Goal: Information Seeking & Learning: Learn about a topic

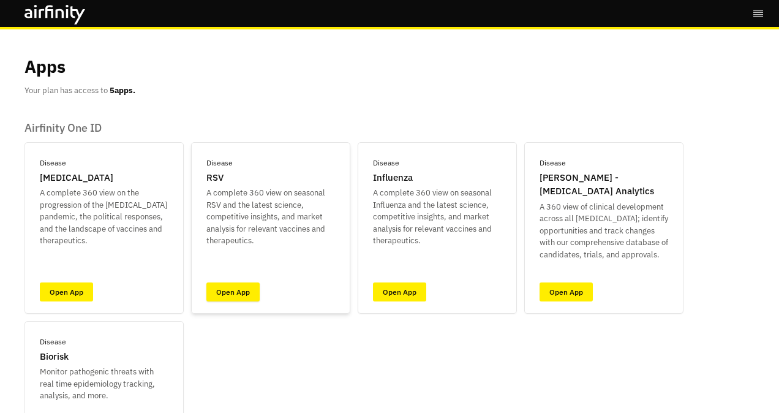
click at [244, 287] on link "Open App" at bounding box center [232, 291] width 53 height 19
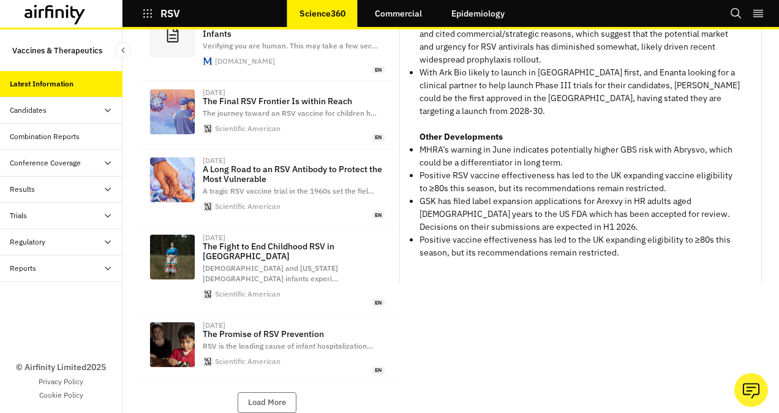
scroll to position [523, 0]
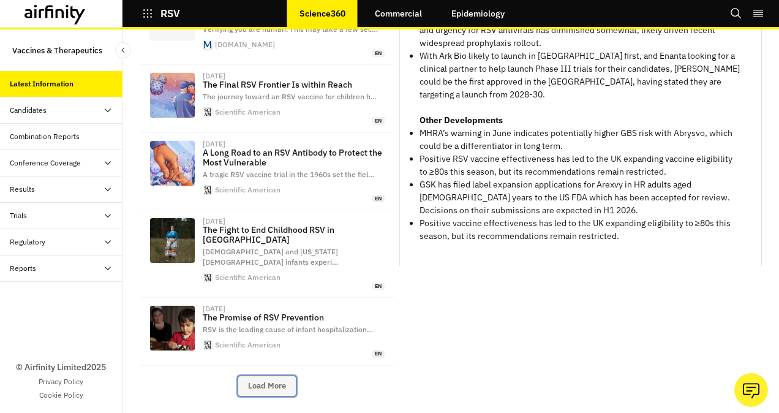
click at [258, 375] on button "Load More" at bounding box center [267, 385] width 59 height 21
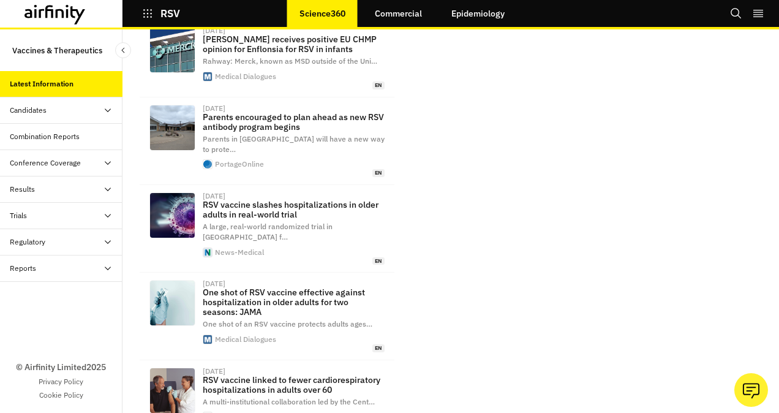
scroll to position [1037, 0]
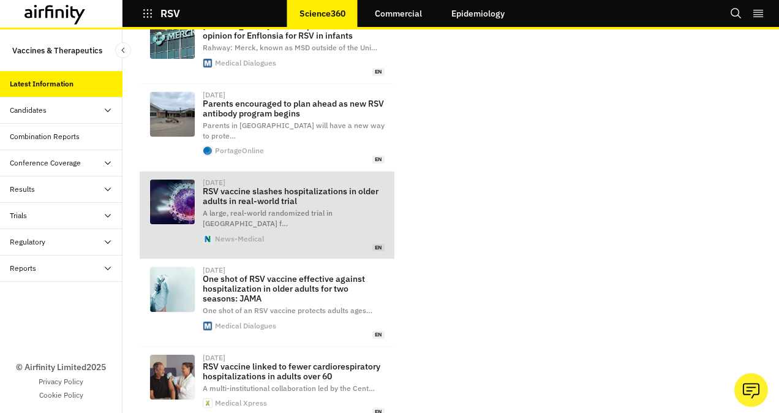
click at [322, 186] on p "RSV vaccine slashes hospitalizations in older adults in real-world trial" at bounding box center [294, 196] width 182 height 20
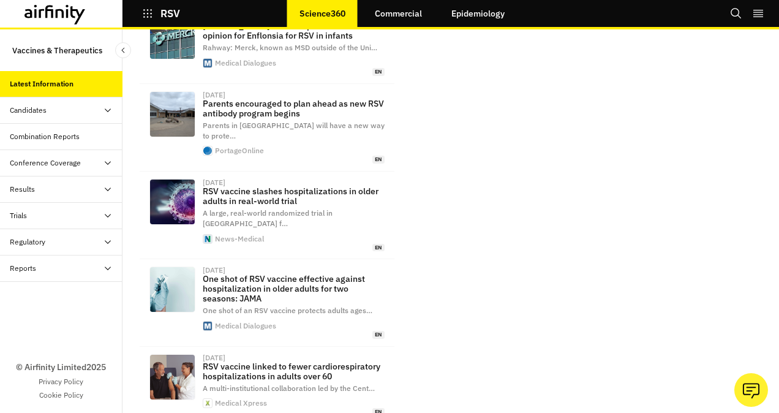
click at [44, 102] on div "Candidates" at bounding box center [61, 110] width 122 height 26
click at [38, 135] on div "Dashboard" at bounding box center [38, 136] width 36 height 11
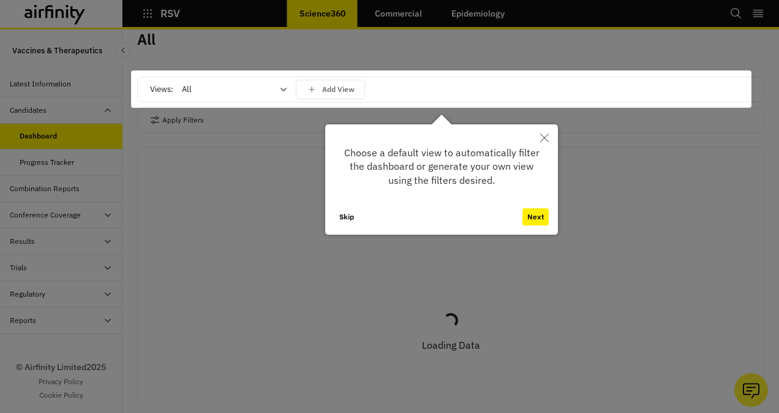
scroll to position [12, 0]
click at [350, 223] on button "Skip" at bounding box center [346, 216] width 24 height 17
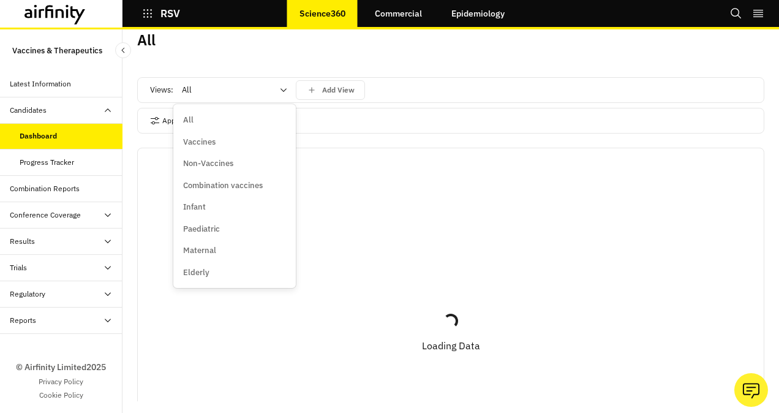
click at [280, 89] on icon at bounding box center [284, 90] width 10 height 10
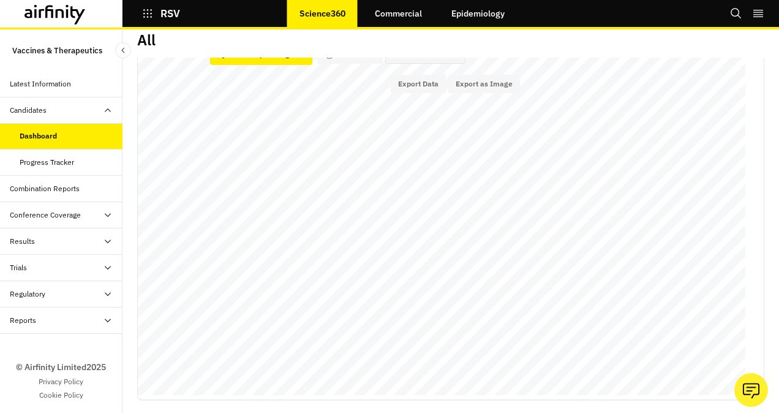
scroll to position [0, 0]
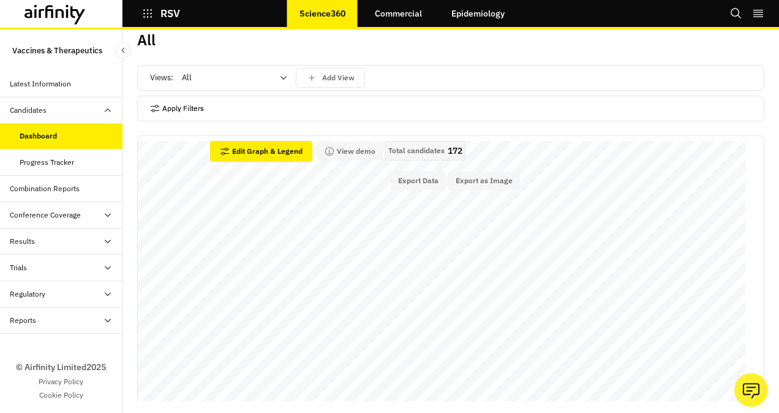
click at [183, 105] on button "Apply Filters" at bounding box center [177, 109] width 54 height 20
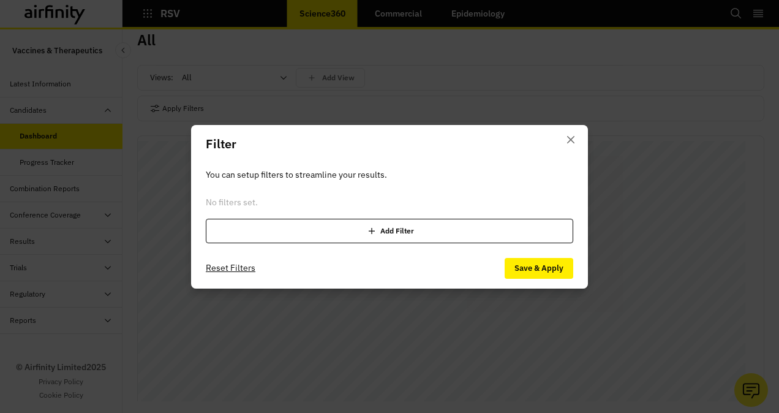
click at [373, 229] on icon at bounding box center [372, 231] width 12 height 12
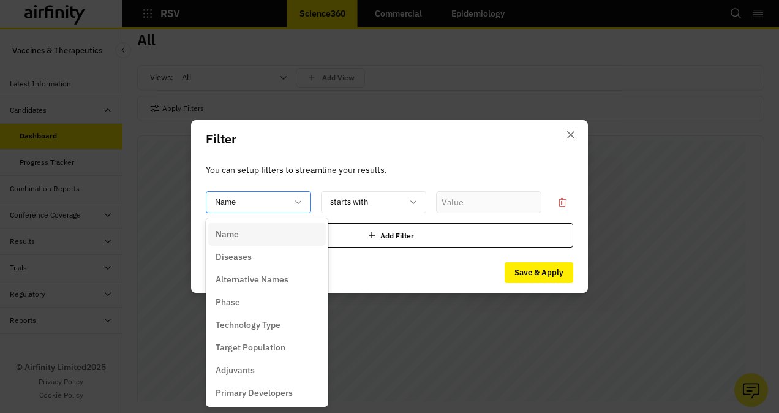
click at [301, 200] on icon at bounding box center [298, 202] width 10 height 10
click at [277, 255] on div "Diseases" at bounding box center [267, 256] width 103 height 13
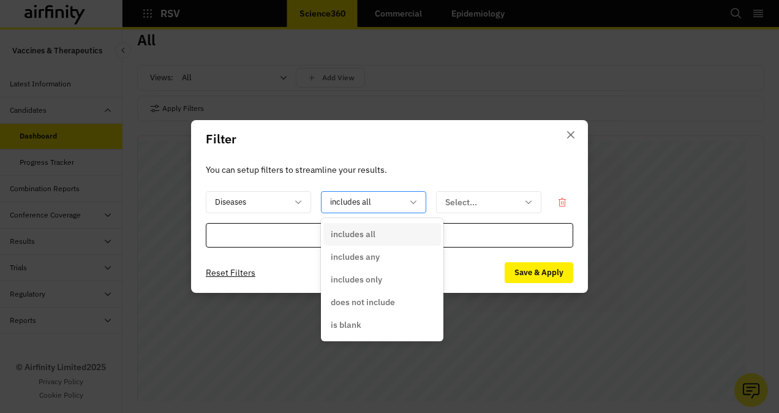
click at [408, 205] on div "includes all" at bounding box center [365, 202] width 87 height 20
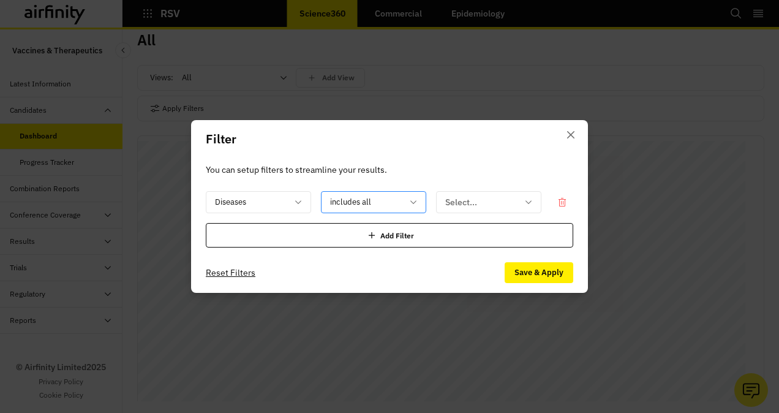
click at [408, 205] on div "includes all" at bounding box center [365, 202] width 87 height 20
click at [304, 203] on div "Diseases" at bounding box center [258, 202] width 105 height 22
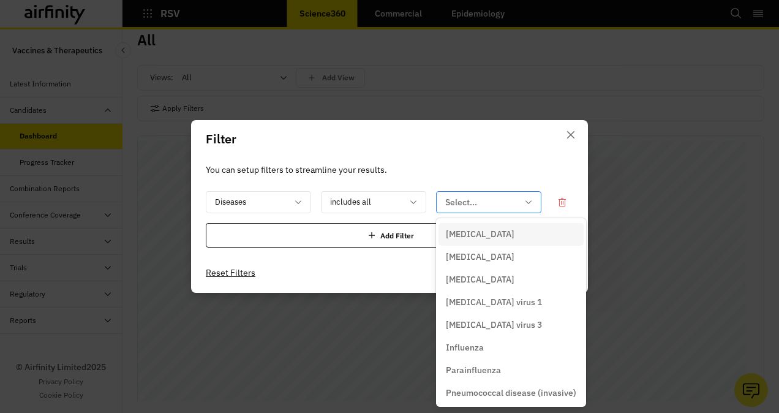
click at [504, 200] on div at bounding box center [481, 202] width 72 height 15
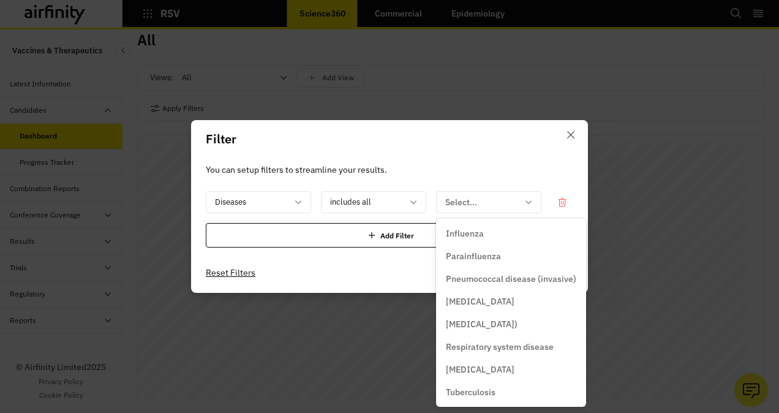
scroll to position [116, 0]
click at [518, 323] on p "Respiratory syncytial virus (RSV)" at bounding box center [482, 322] width 72 height 13
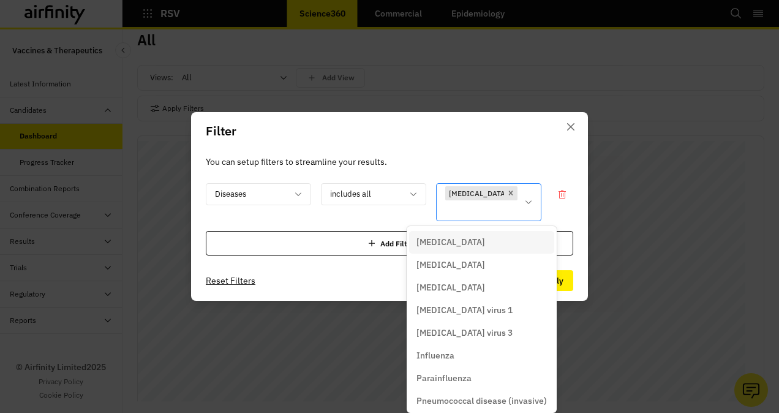
click at [529, 205] on icon at bounding box center [529, 202] width 10 height 10
click at [510, 312] on p "Human parainfluenza virus 1" at bounding box center [464, 310] width 96 height 13
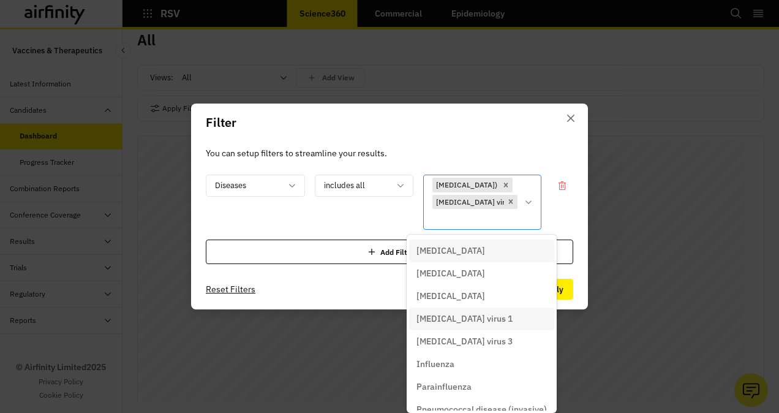
click at [530, 206] on icon at bounding box center [529, 202] width 10 height 10
click at [488, 341] on p "Human parainfluenza virus 3" at bounding box center [464, 341] width 96 height 13
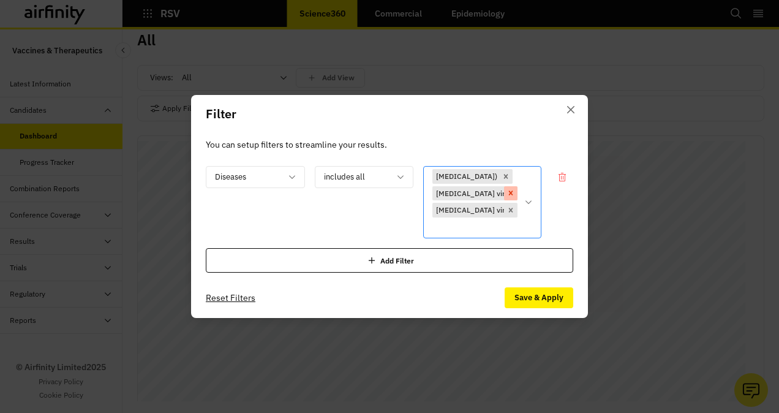
click at [512, 195] on icon "Remove [object Object]" at bounding box center [511, 193] width 4 height 4
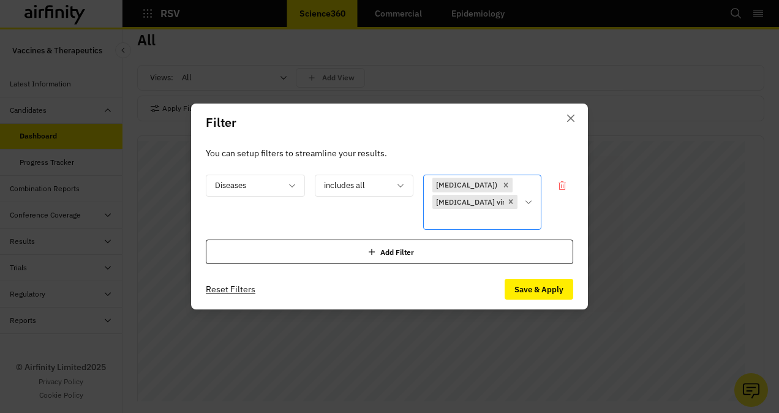
click at [532, 203] on icon at bounding box center [529, 202] width 10 height 10
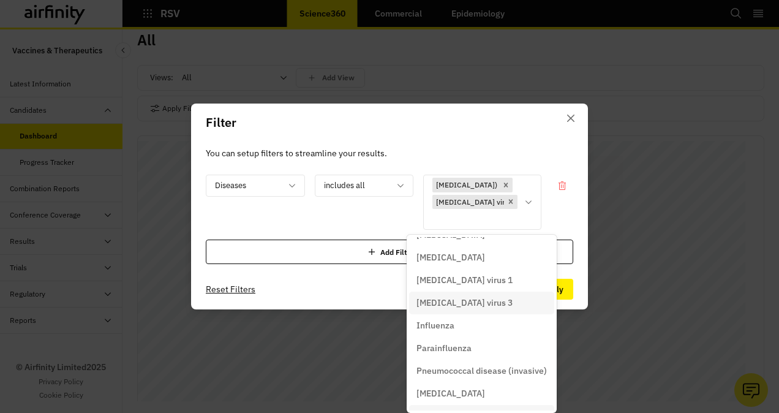
scroll to position [32, 0]
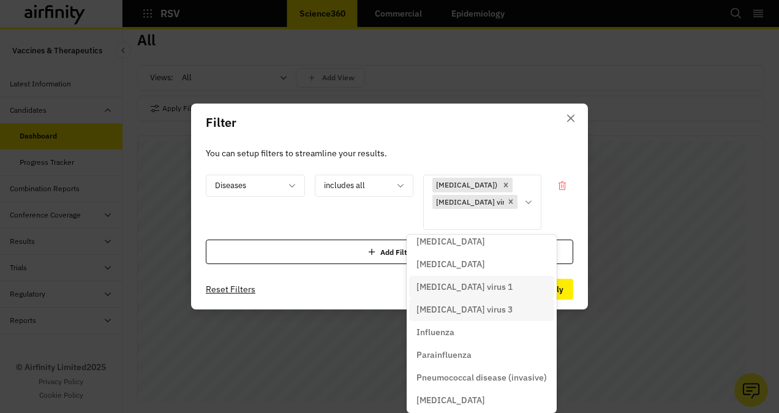
click at [508, 283] on p "Human parainfluenza virus 1" at bounding box center [464, 286] width 96 height 13
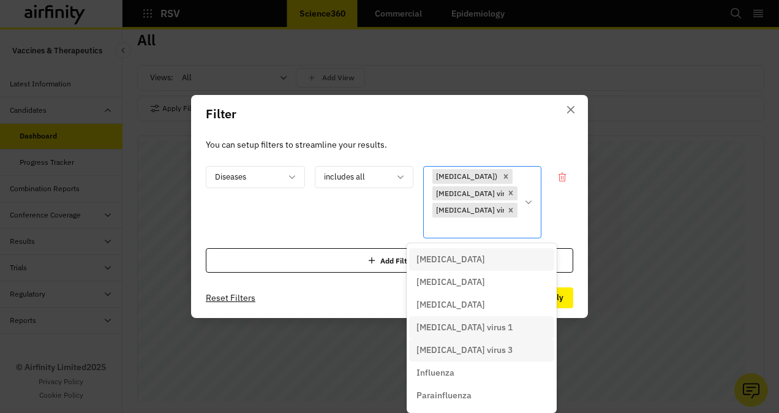
click at [528, 202] on icon at bounding box center [529, 202] width 10 height 10
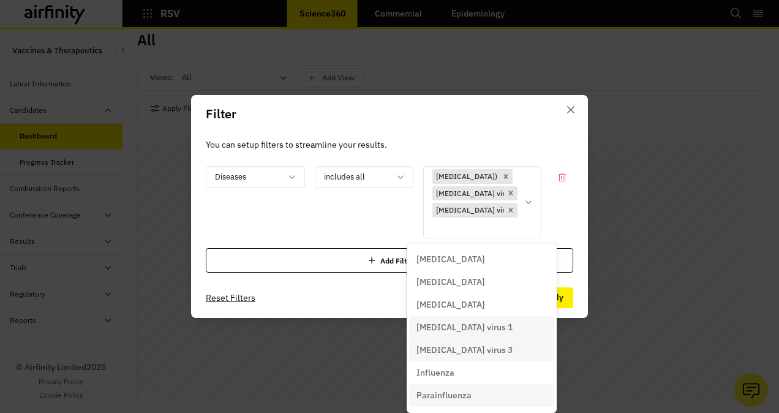
click at [451, 390] on p "Parainfluenza" at bounding box center [443, 395] width 55 height 13
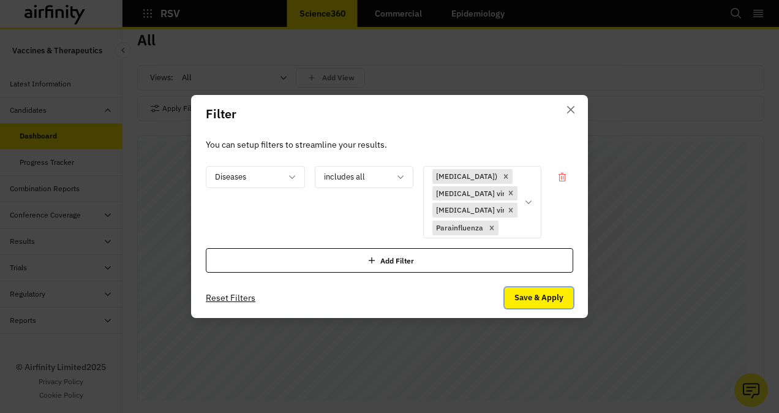
click at [536, 298] on button "Save & Apply" at bounding box center [539, 297] width 69 height 21
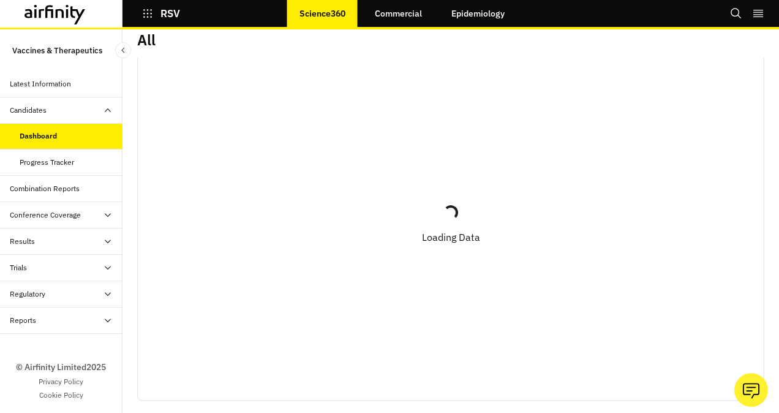
scroll to position [0, 0]
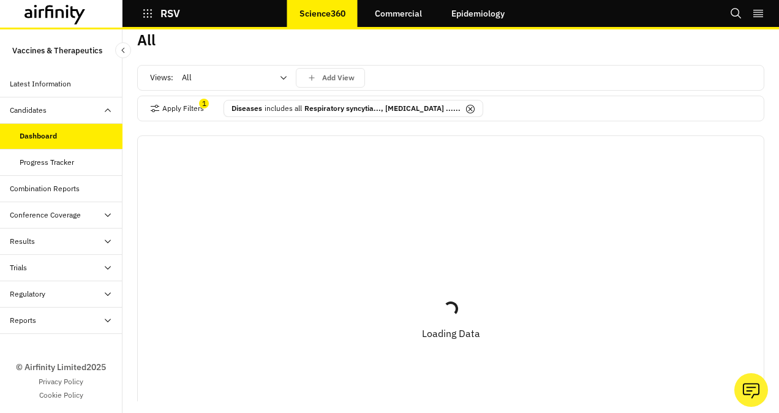
click at [48, 190] on div "Combination Reports" at bounding box center [45, 188] width 70 height 11
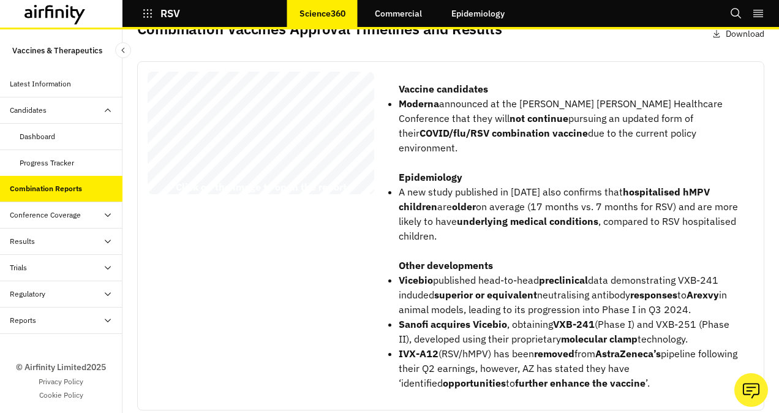
scroll to position [83, 0]
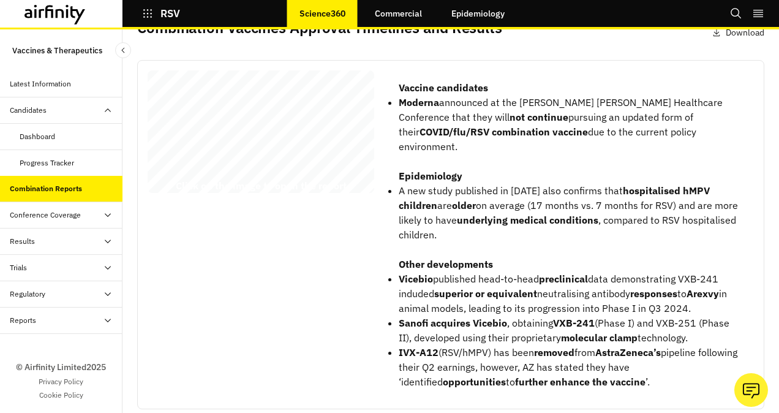
click at [325, 159] on div "RSV Combination Vaccines Report 09 September 2025 © 2025 Airfinity – Private & …" at bounding box center [261, 133] width 227 height 127
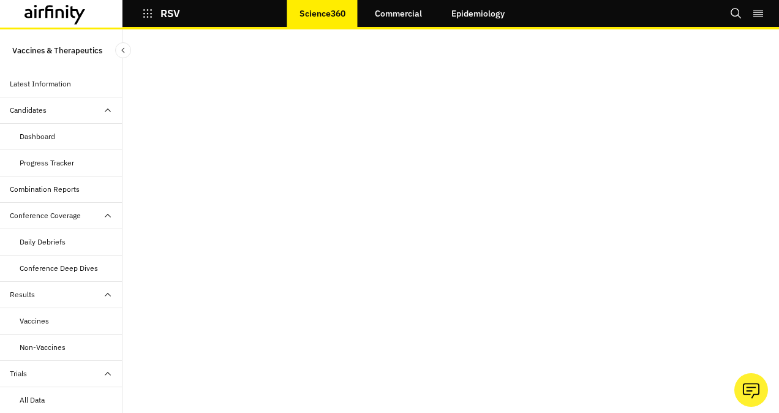
scroll to position [88, 0]
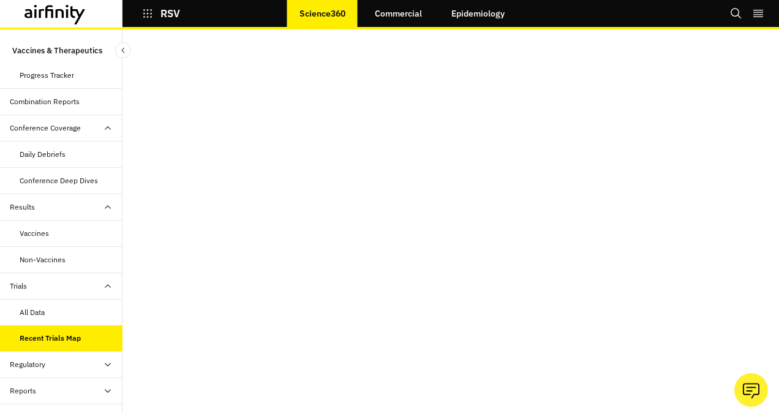
click at [37, 307] on div "All Data" at bounding box center [32, 312] width 25 height 11
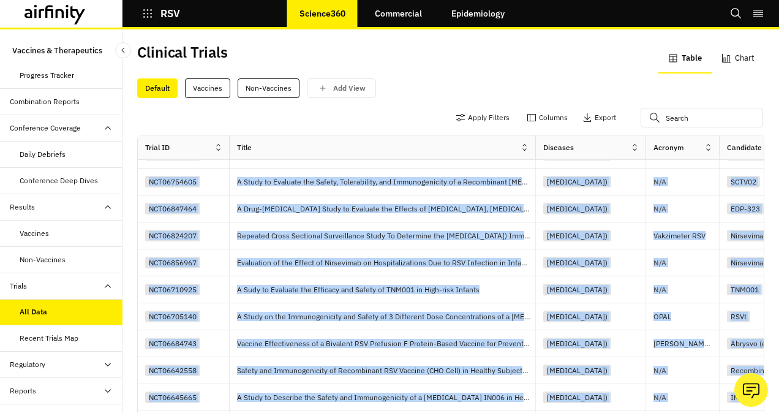
drag, startPoint x: 290, startPoint y: 391, endPoint x: 355, endPoint y: 395, distance: 65.0
click at [355, 395] on div "Trial ID Title Diseases Acronym Candidate Sponsors Phase Status Start Date Enro…" at bounding box center [451, 289] width 626 height 309
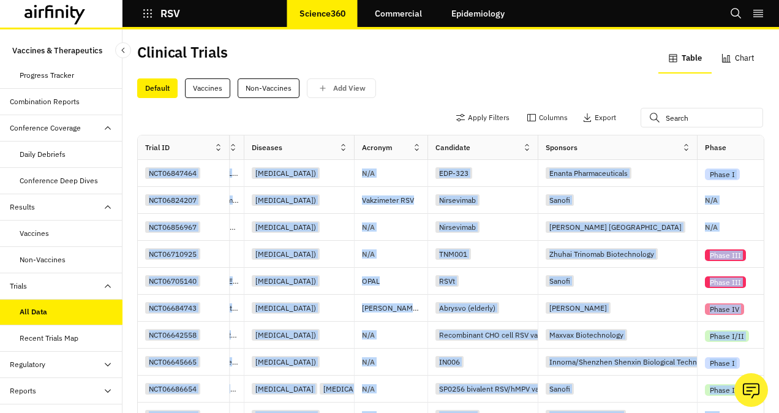
scroll to position [377, 366]
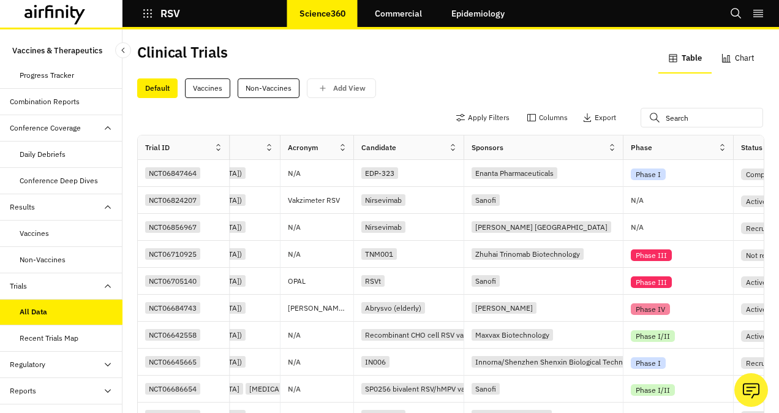
click at [610, 151] on icon at bounding box center [612, 147] width 9 height 9
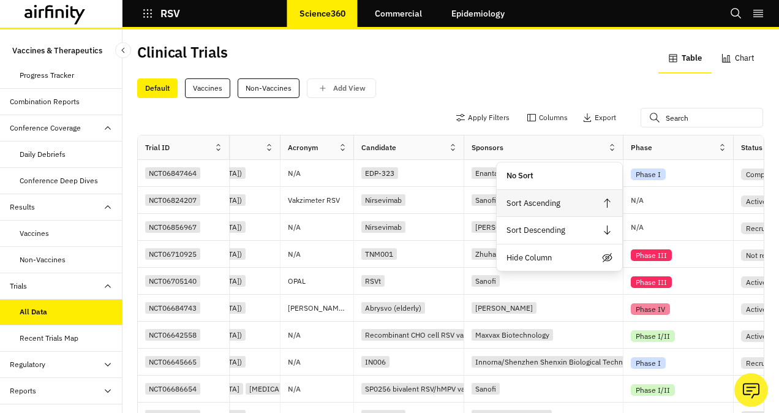
click at [562, 199] on div "Sort Ascending" at bounding box center [560, 204] width 126 height 28
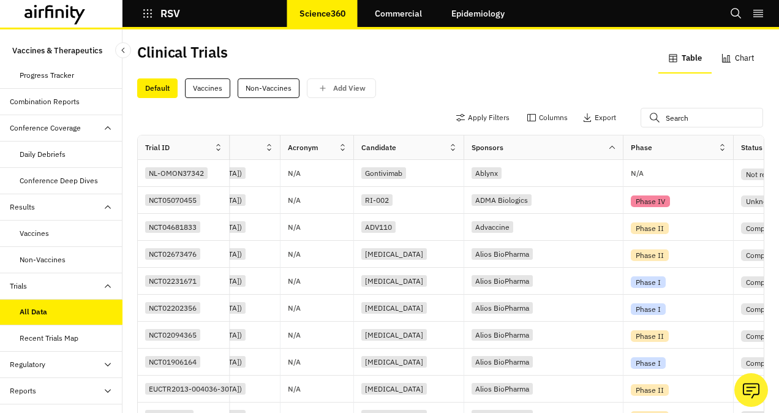
scroll to position [32, 0]
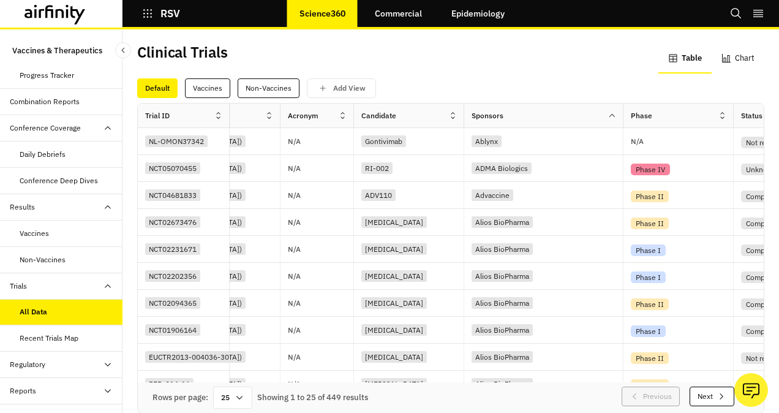
click at [690, 386] on button "Next" at bounding box center [712, 396] width 45 height 20
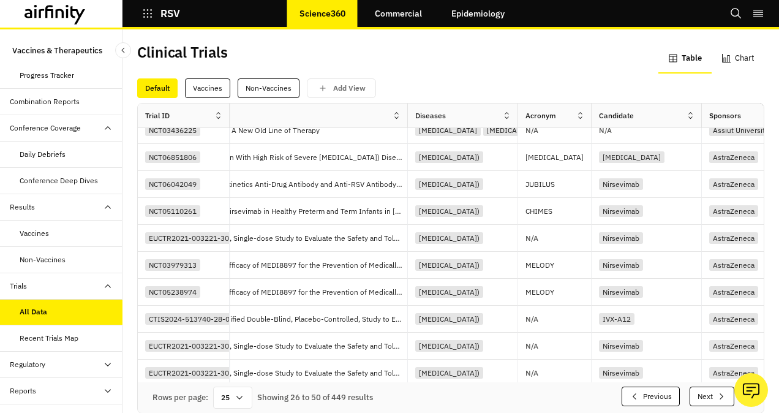
scroll to position [140, 0]
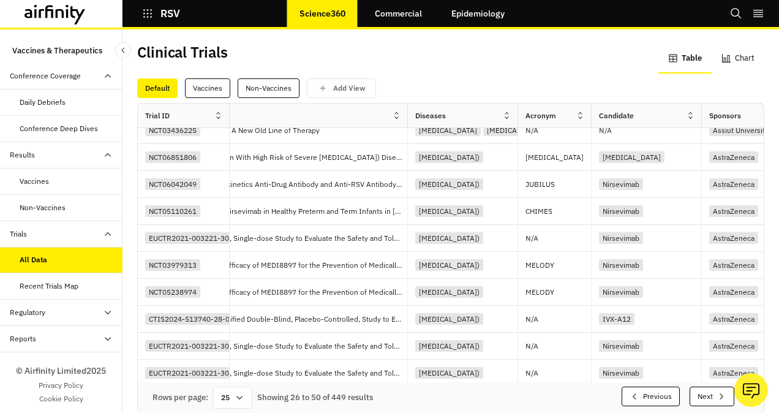
click at [103, 312] on icon at bounding box center [108, 312] width 10 height 10
click at [80, 333] on div "Table" at bounding box center [71, 338] width 103 height 11
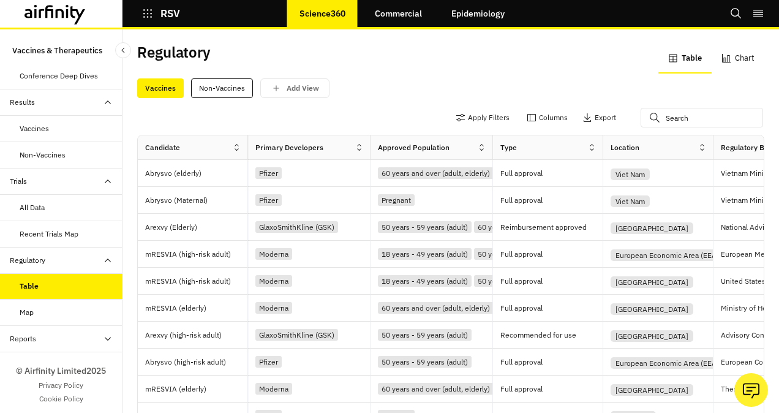
scroll to position [32, 0]
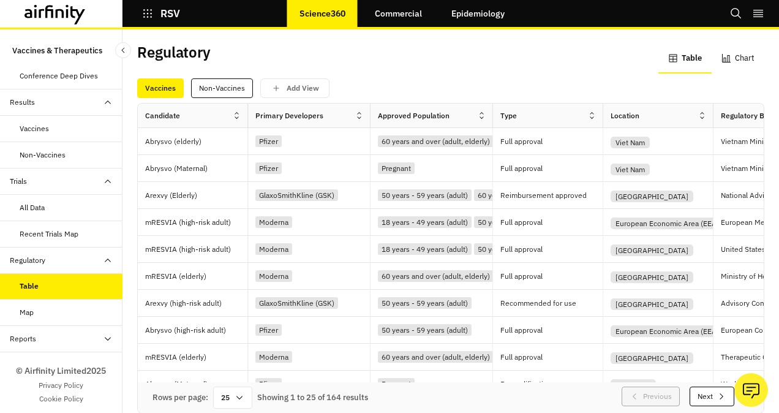
click at [236, 393] on icon at bounding box center [240, 398] width 10 height 10
click at [232, 219] on div "100" at bounding box center [233, 218] width 36 height 28
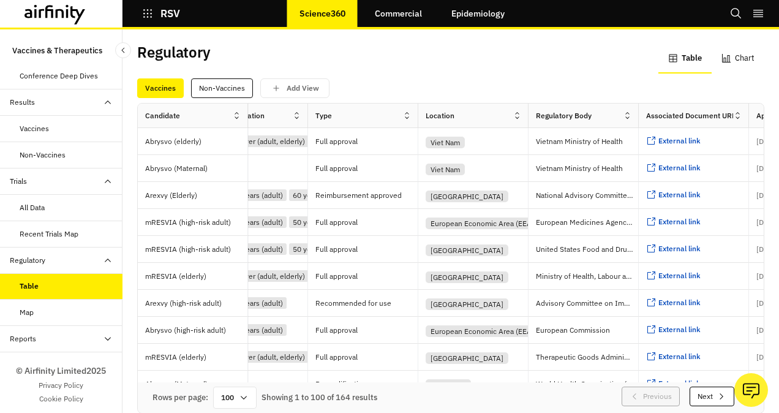
scroll to position [0, 0]
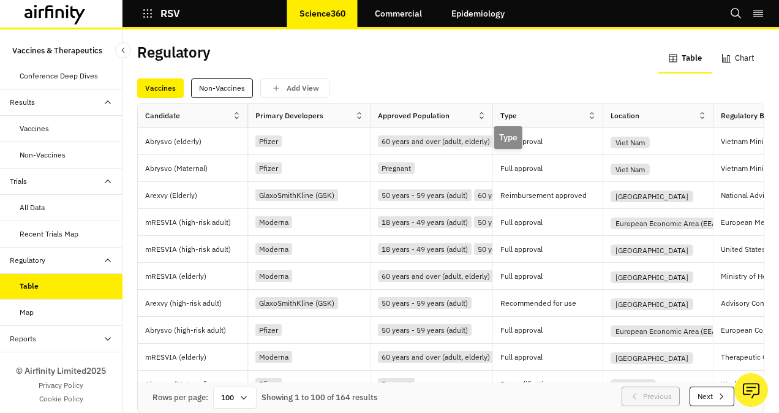
click at [505, 116] on div "Type" at bounding box center [508, 115] width 17 height 11
click at [590, 115] on icon at bounding box center [591, 115] width 9 height 9
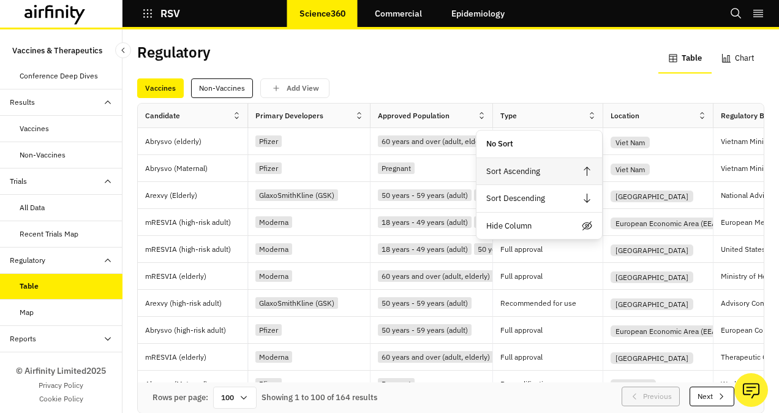
click at [532, 172] on div "Sort Ascending" at bounding box center [539, 172] width 126 height 28
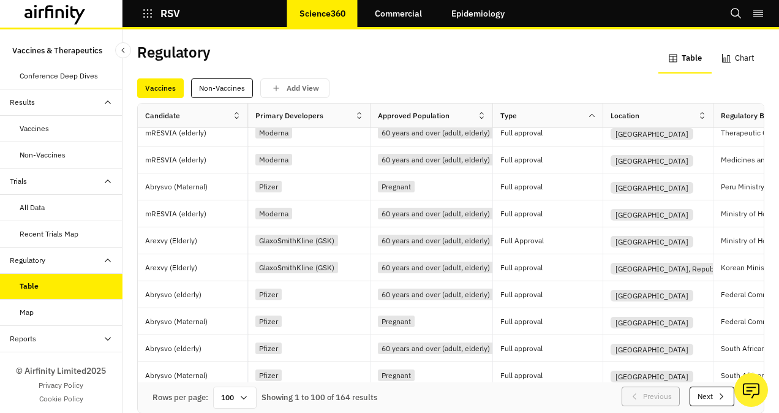
scroll to position [12, 0]
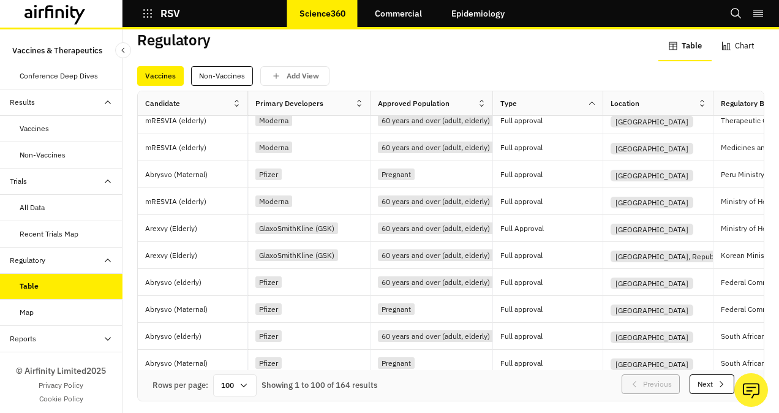
click at [608, 219] on div "United Arab Emirates" at bounding box center [658, 228] width 110 height 27
click at [694, 374] on button "Next" at bounding box center [712, 384] width 45 height 20
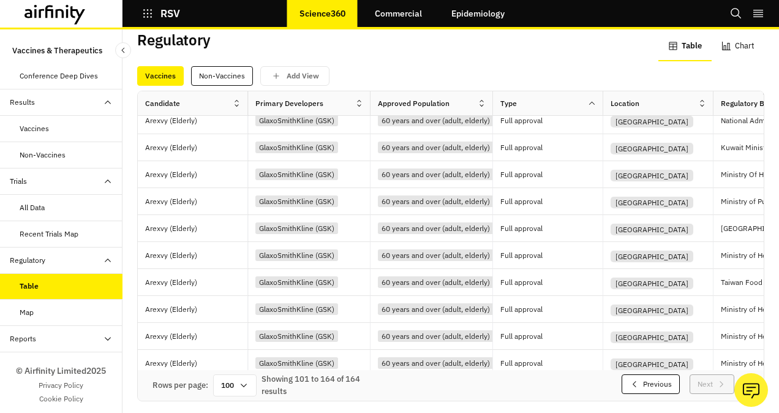
click at [549, 81] on div "Vaccines Non-Vaccines Add View" at bounding box center [450, 76] width 627 height 20
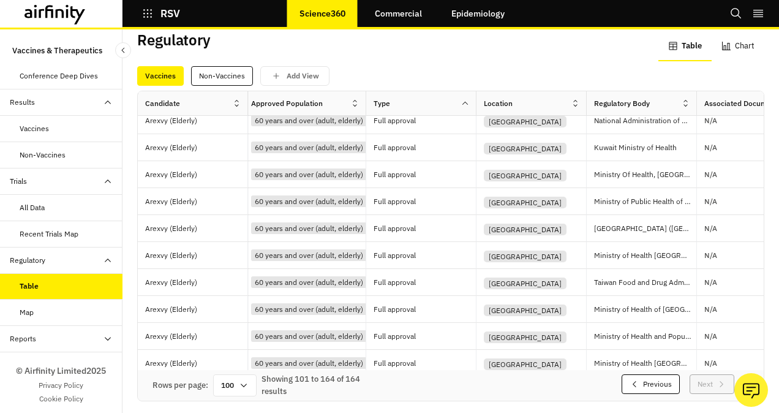
scroll to position [224, 0]
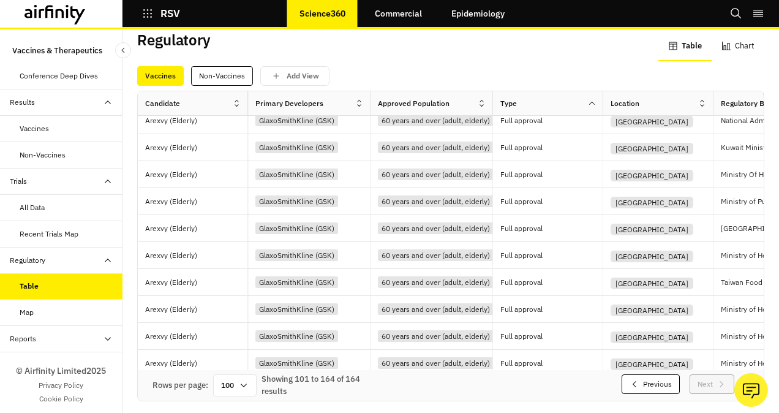
click at [626, 374] on button "Previous" at bounding box center [651, 384] width 58 height 20
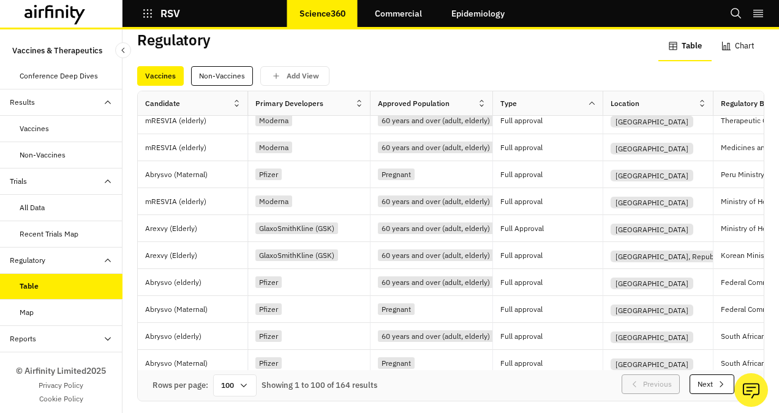
drag, startPoint x: 750, startPoint y: 216, endPoint x: 39, endPoint y: 332, distance: 720.5
click at [39, 333] on div "Reports" at bounding box center [66, 338] width 113 height 11
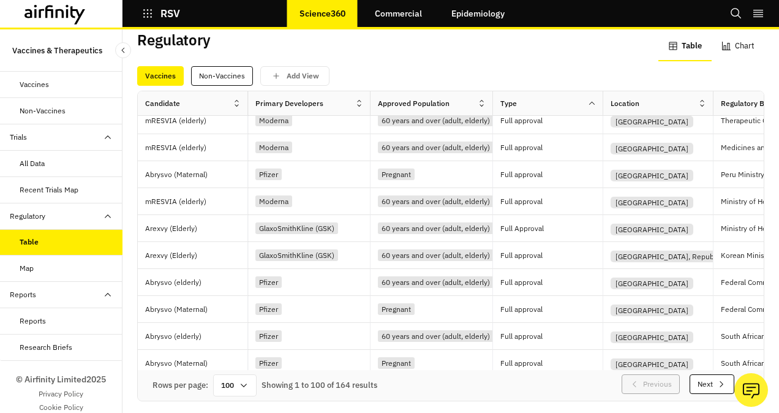
scroll to position [244, 0]
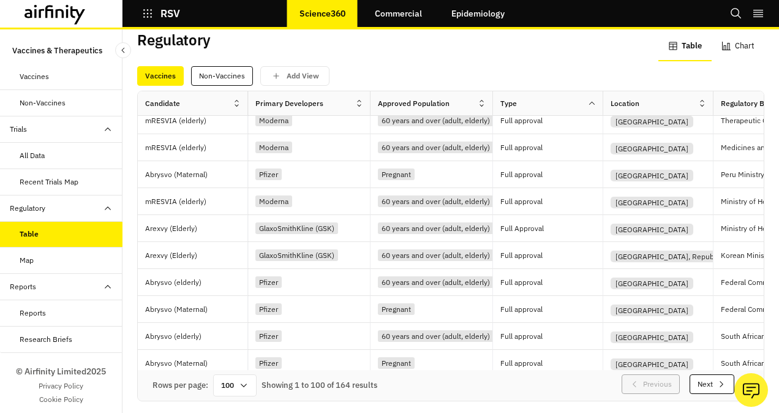
click at [40, 307] on div "Reports" at bounding box center [33, 312] width 26 height 11
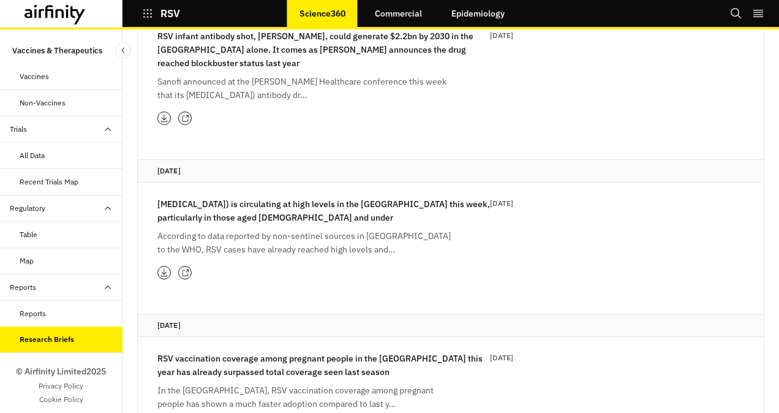
scroll to position [232, 0]
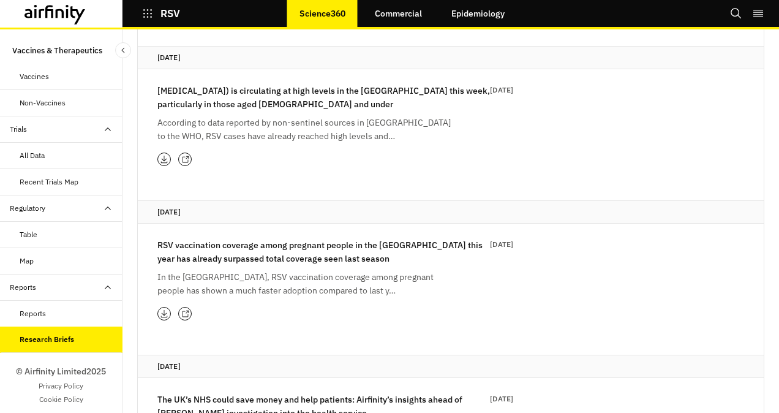
scroll to position [344, 0]
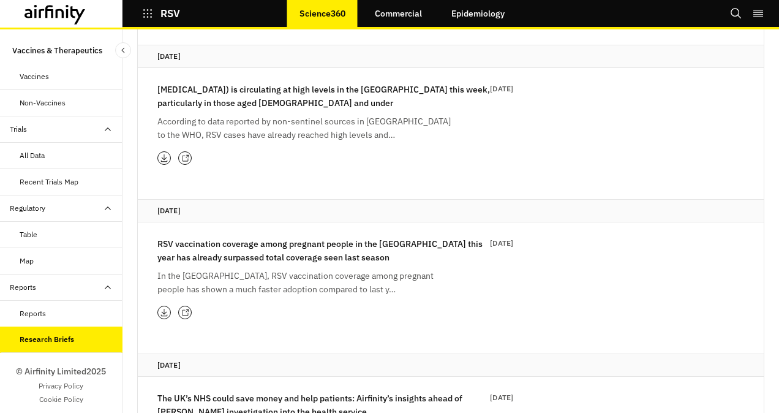
click at [58, 308] on div "Reports" at bounding box center [71, 313] width 103 height 11
